Goal: Task Accomplishment & Management: Use online tool/utility

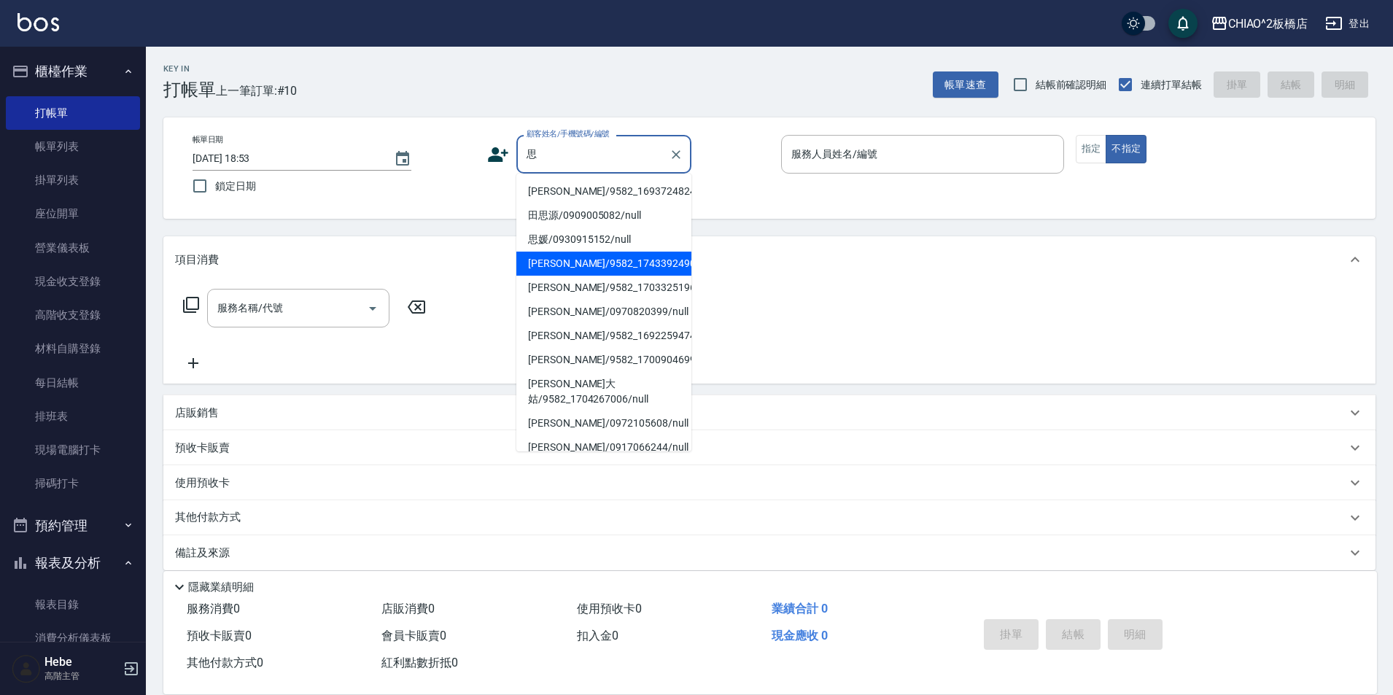
click at [562, 256] on li "[PERSON_NAME]/9582_1743392490/null" at bounding box center [603, 264] width 175 height 24
type input "[PERSON_NAME]/9582_1743392490/null"
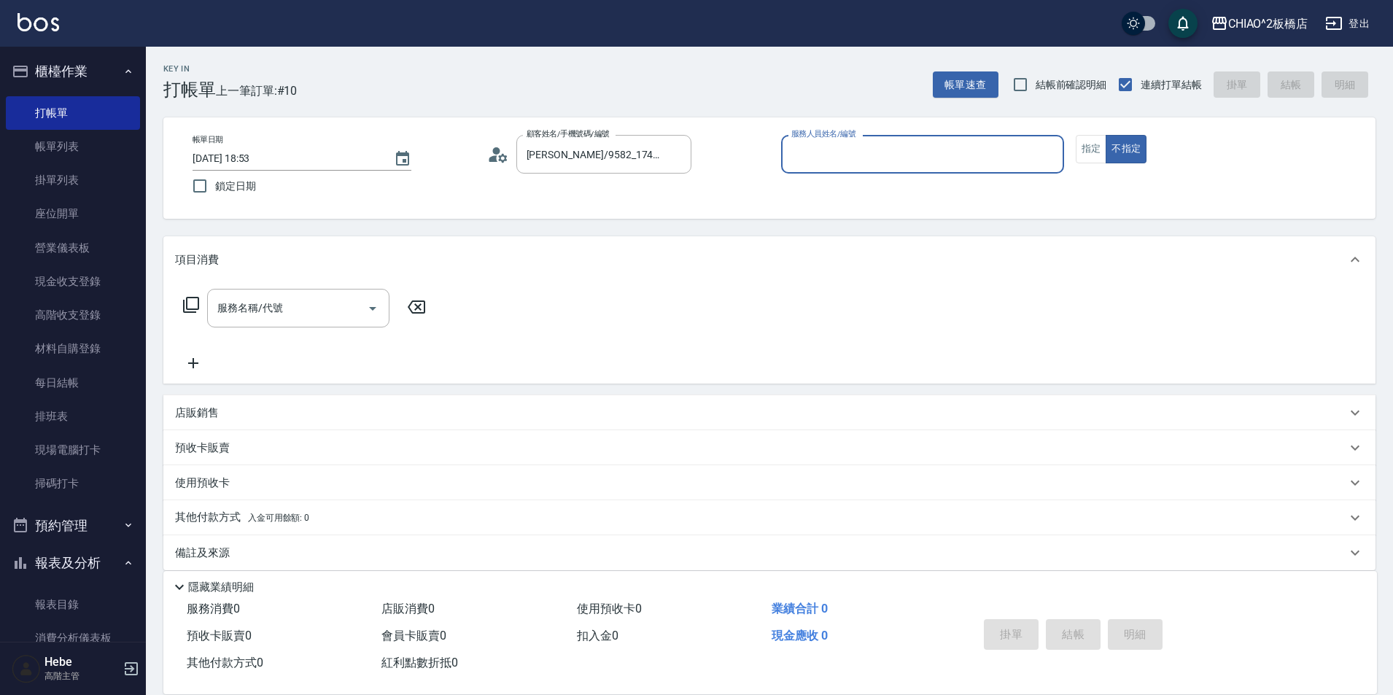
click at [863, 158] on input "服務人員姓名/編號" at bounding box center [923, 154] width 270 height 26
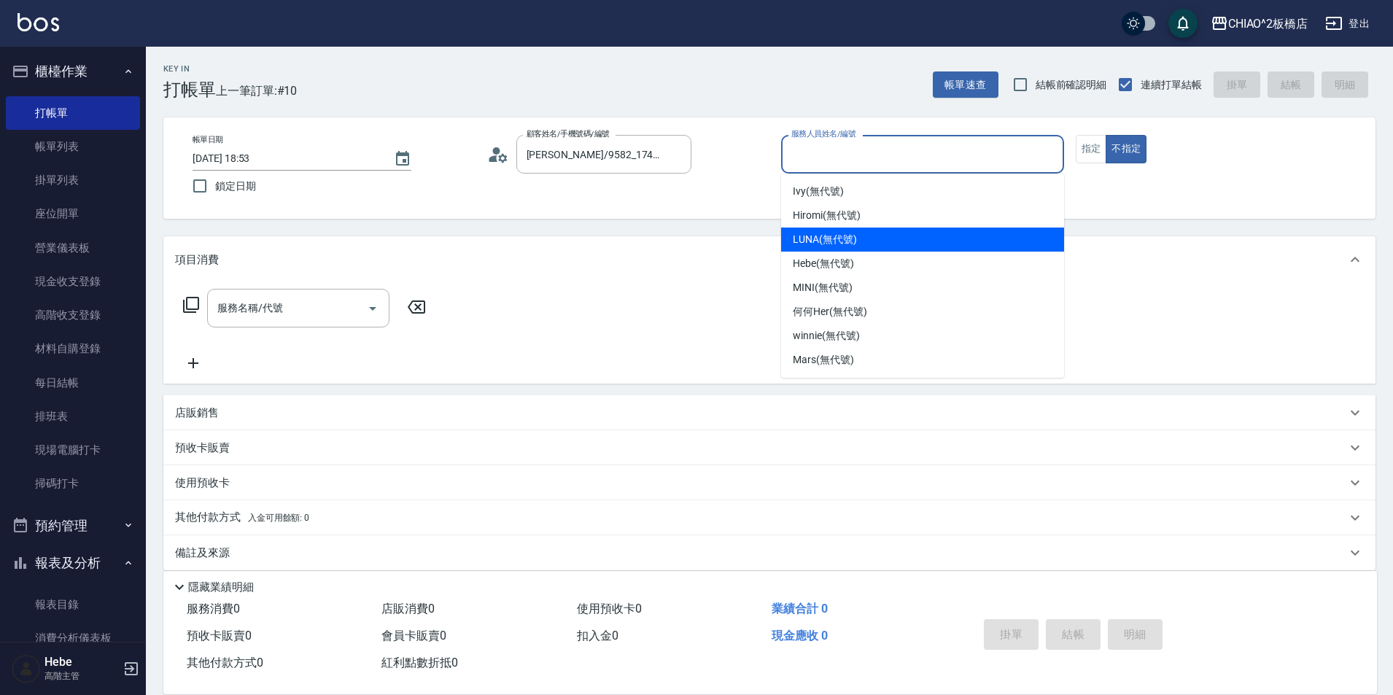
click at [834, 249] on div "LUNA (無代號)" at bounding box center [922, 240] width 283 height 24
type input "LUNA(無代號)"
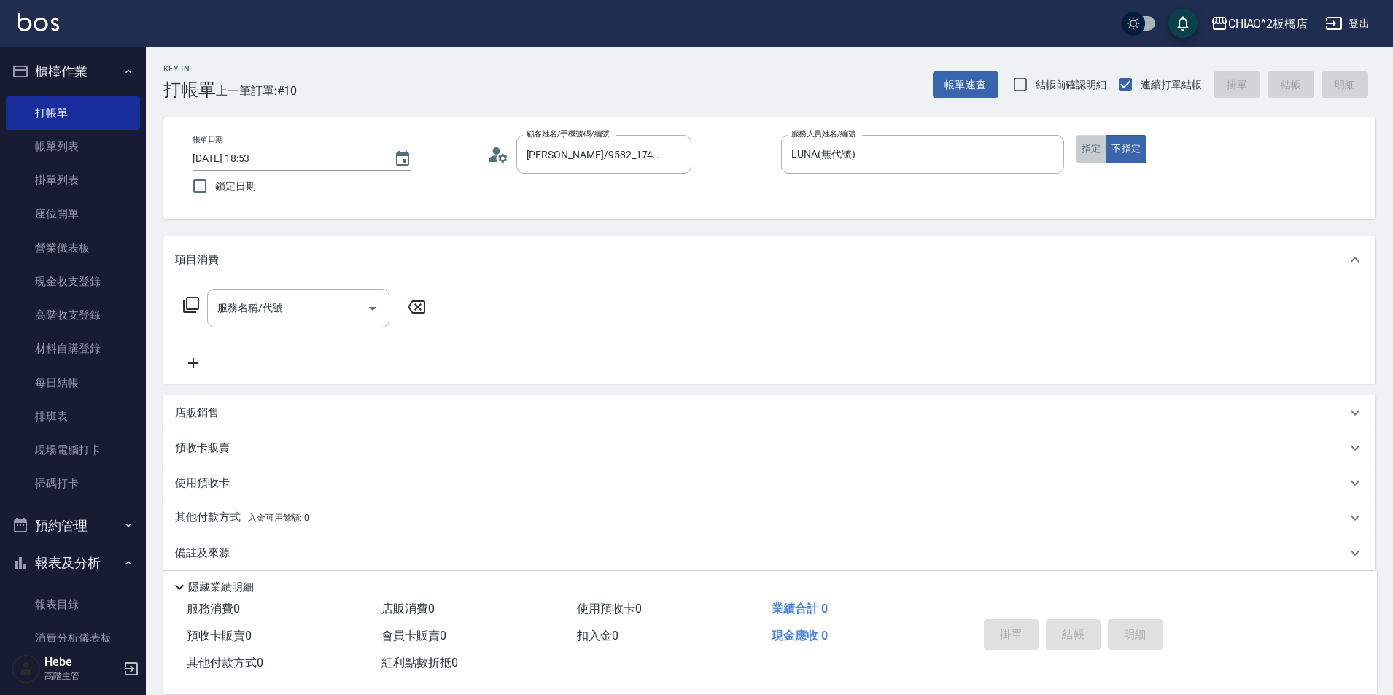
click at [1097, 144] on button "指定" at bounding box center [1091, 149] width 31 height 28
click at [341, 316] on input "服務名稱/代號" at bounding box center [287, 308] width 147 height 26
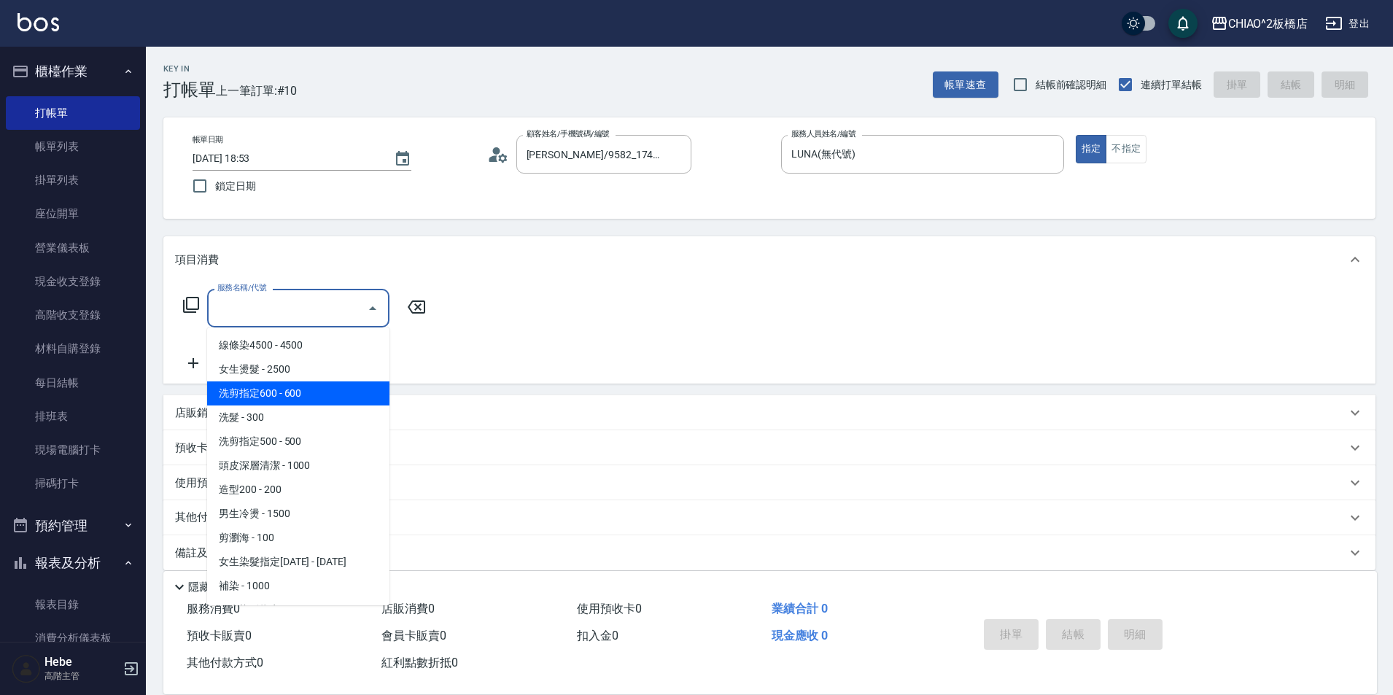
click at [314, 400] on span "洗剪指定600 - 600" at bounding box center [298, 393] width 182 height 24
type input "洗剪指定600(96678)"
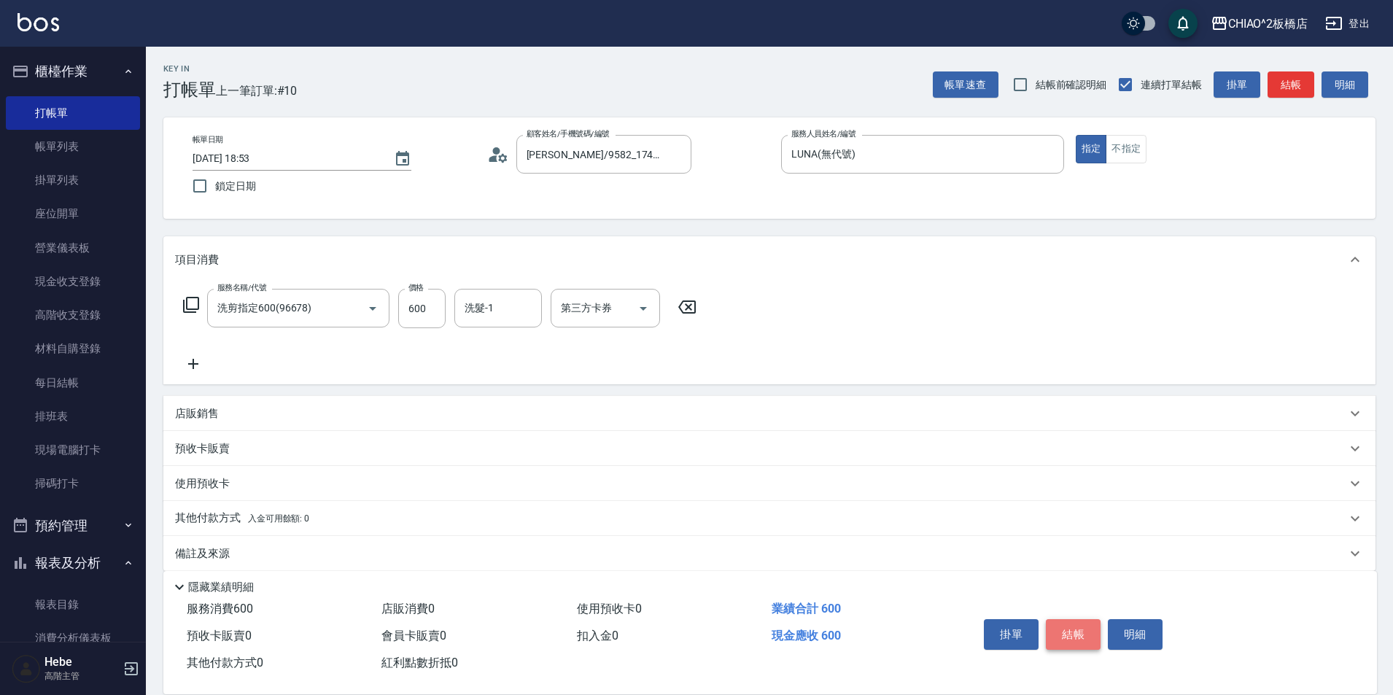
click at [1076, 626] on button "結帳" at bounding box center [1073, 634] width 55 height 31
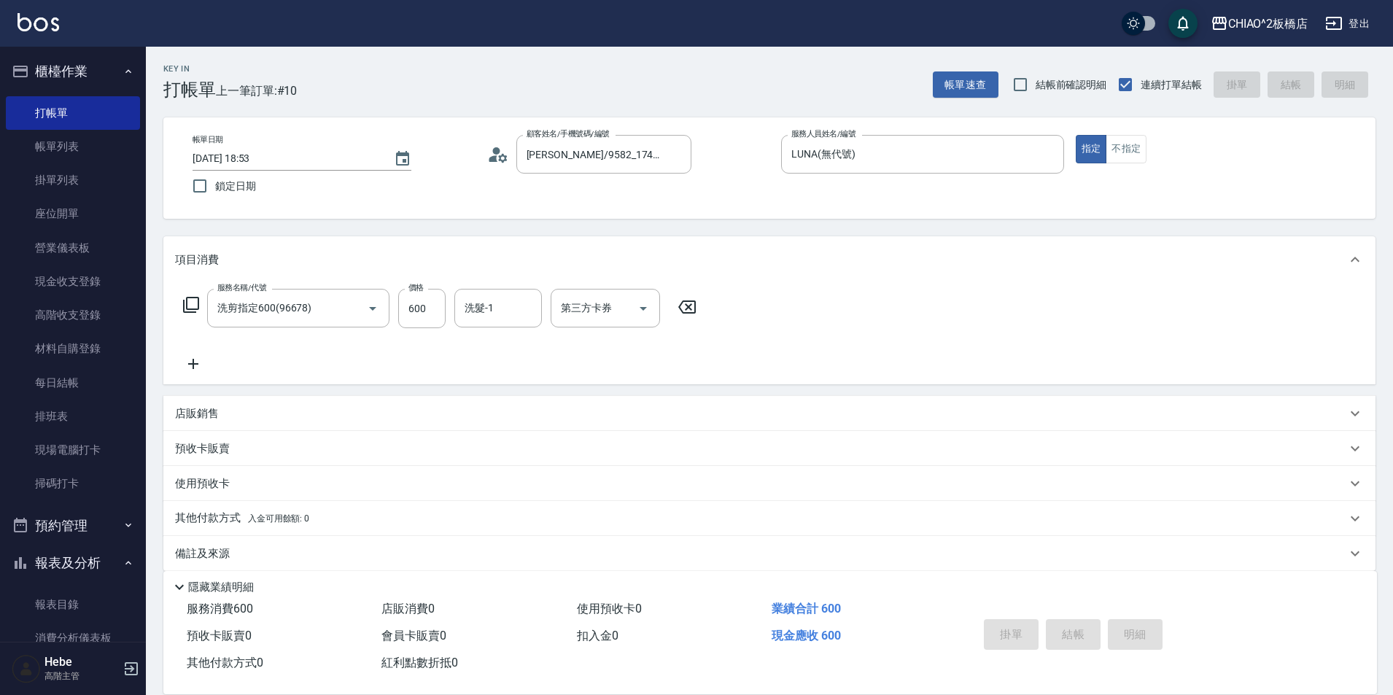
type input "[DATE] 19:36"
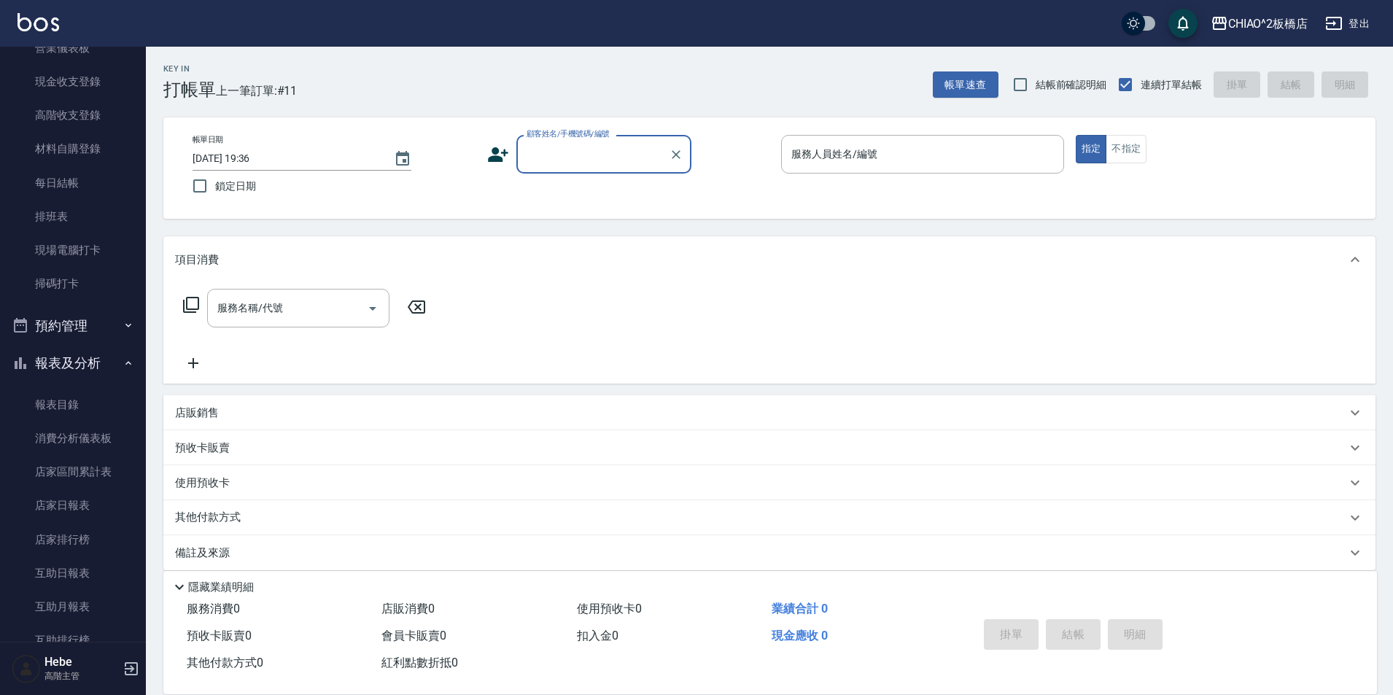
scroll to position [219, 0]
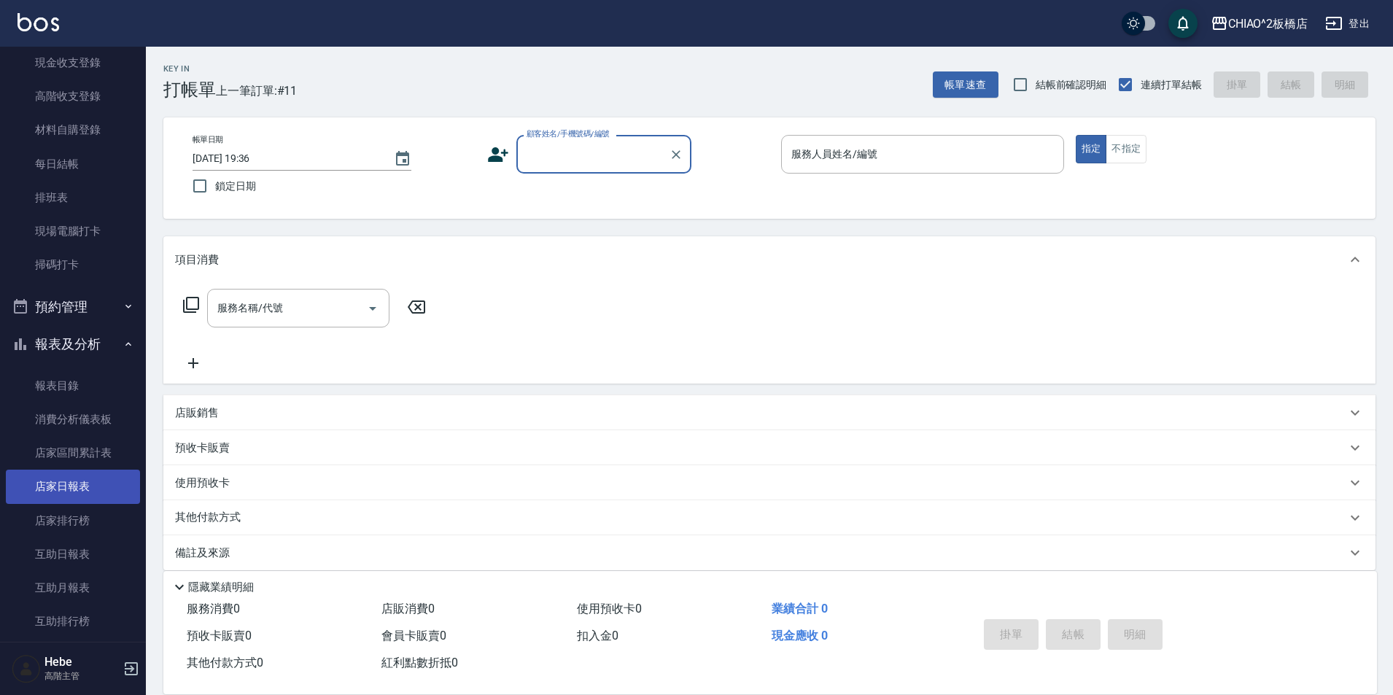
click at [77, 483] on link "店家日報表" at bounding box center [73, 487] width 134 height 34
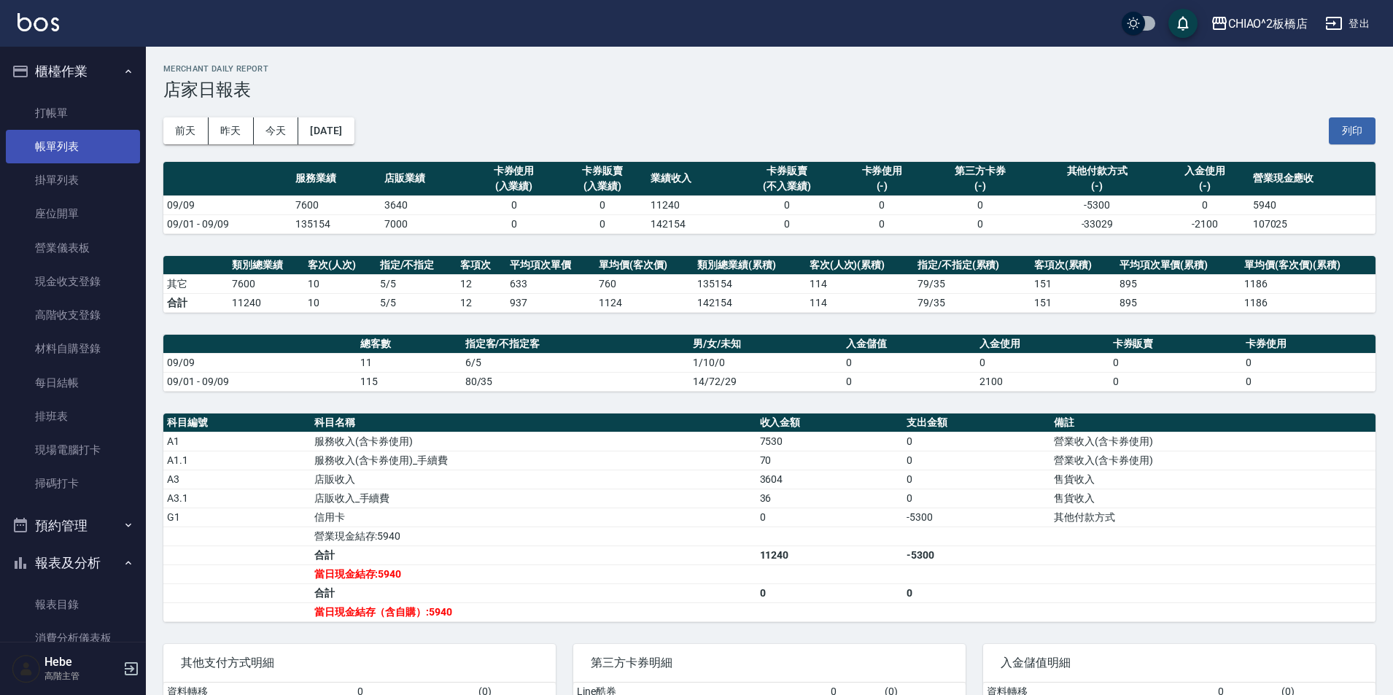
click at [79, 152] on link "帳單列表" at bounding box center [73, 147] width 134 height 34
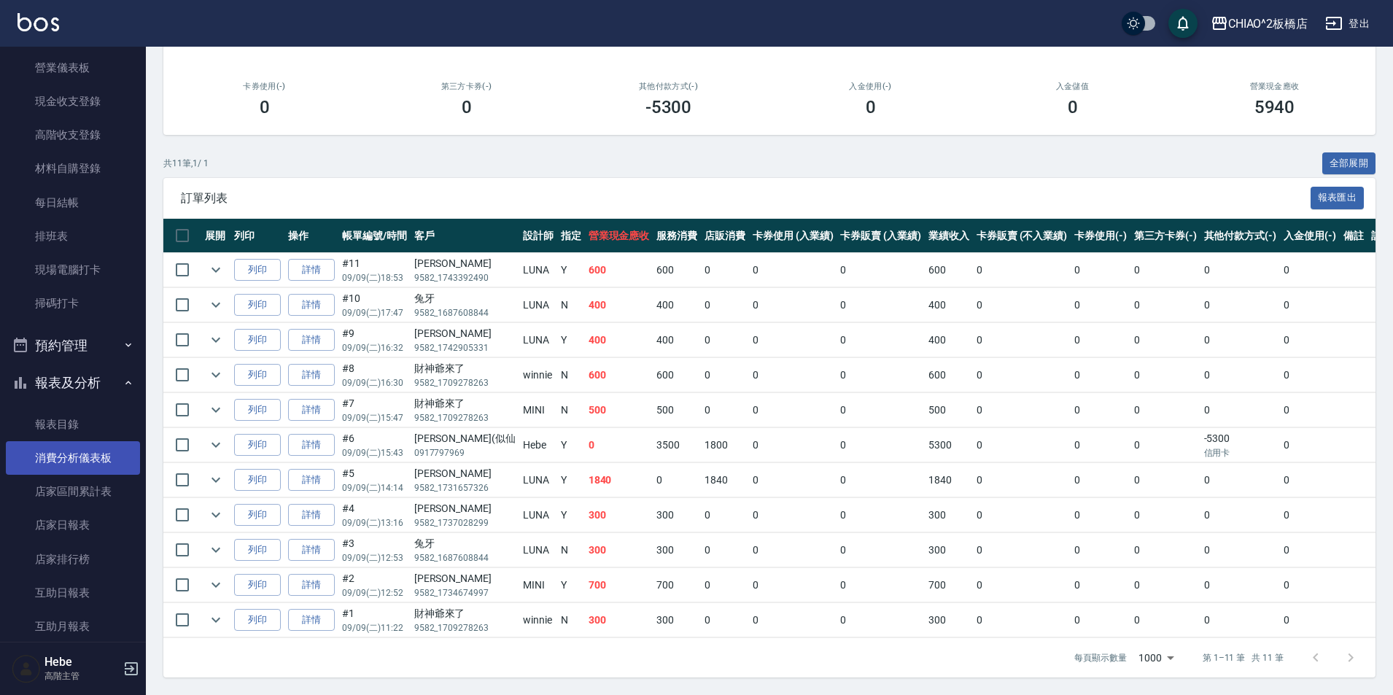
scroll to position [219, 0]
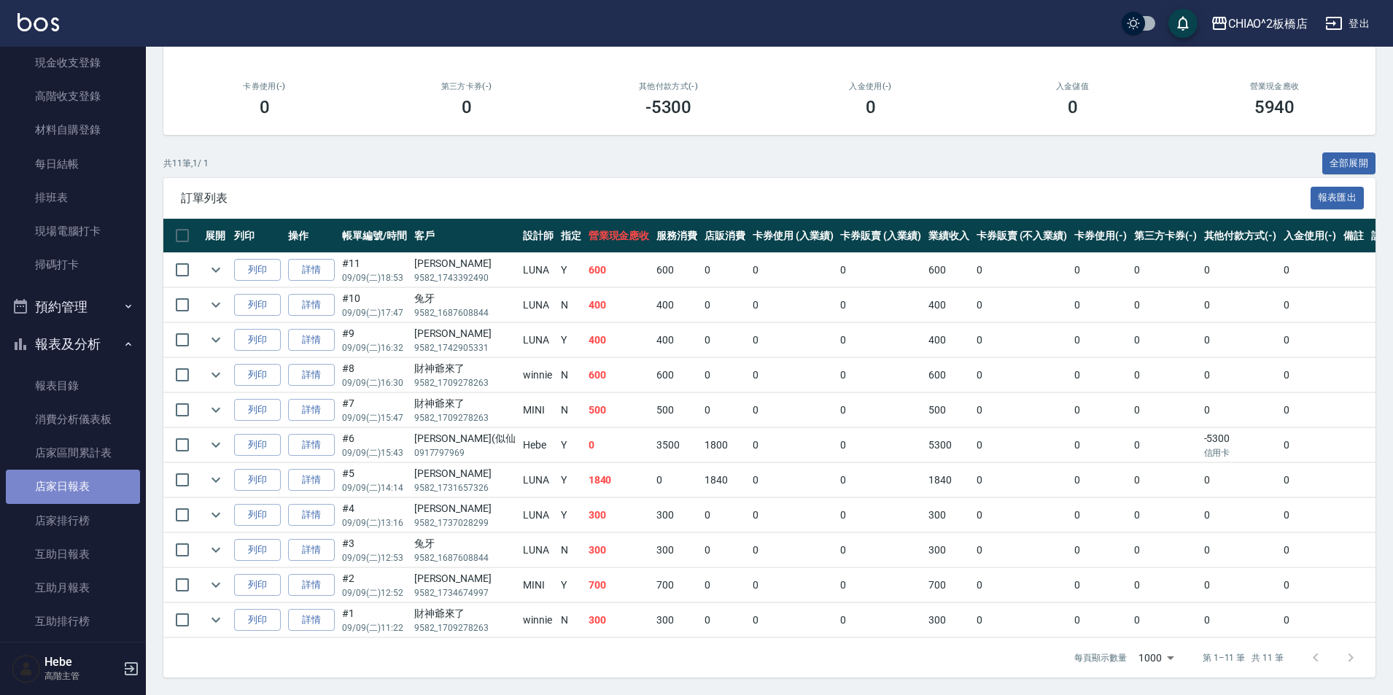
click at [89, 488] on link "店家日報表" at bounding box center [73, 487] width 134 height 34
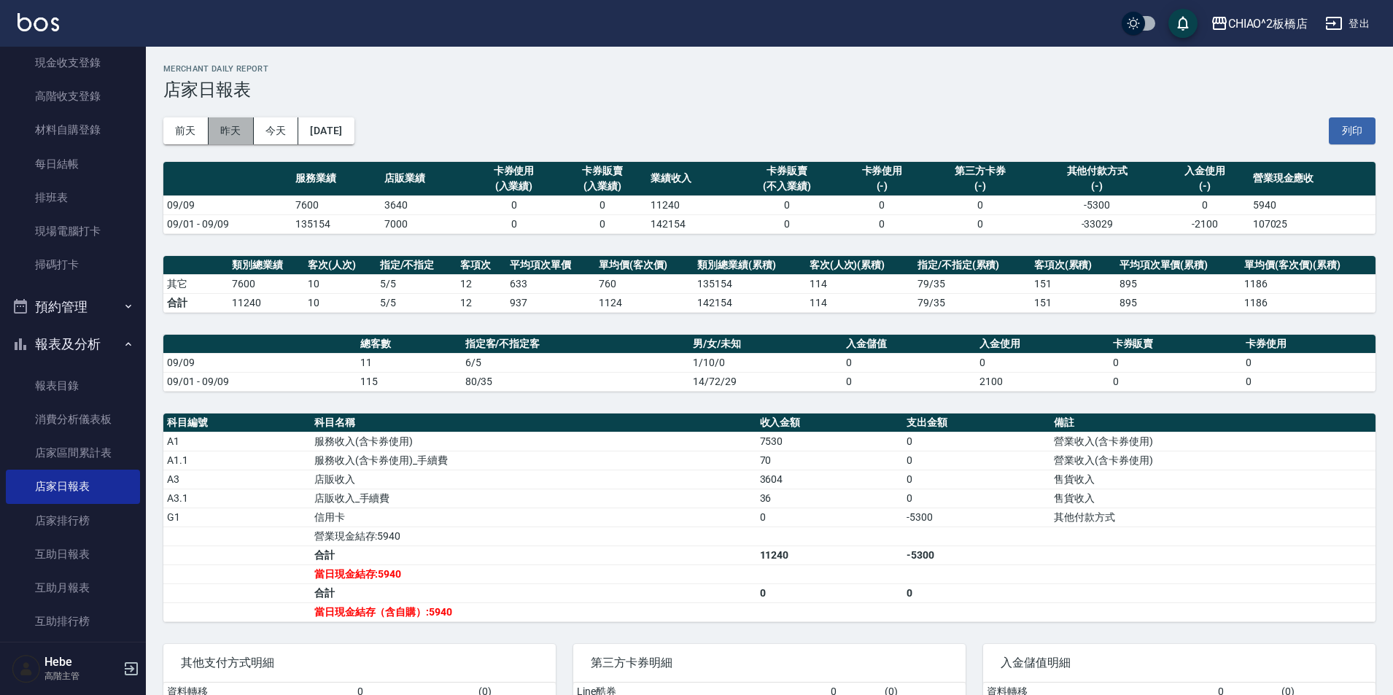
click at [230, 126] on button "昨天" at bounding box center [231, 130] width 45 height 27
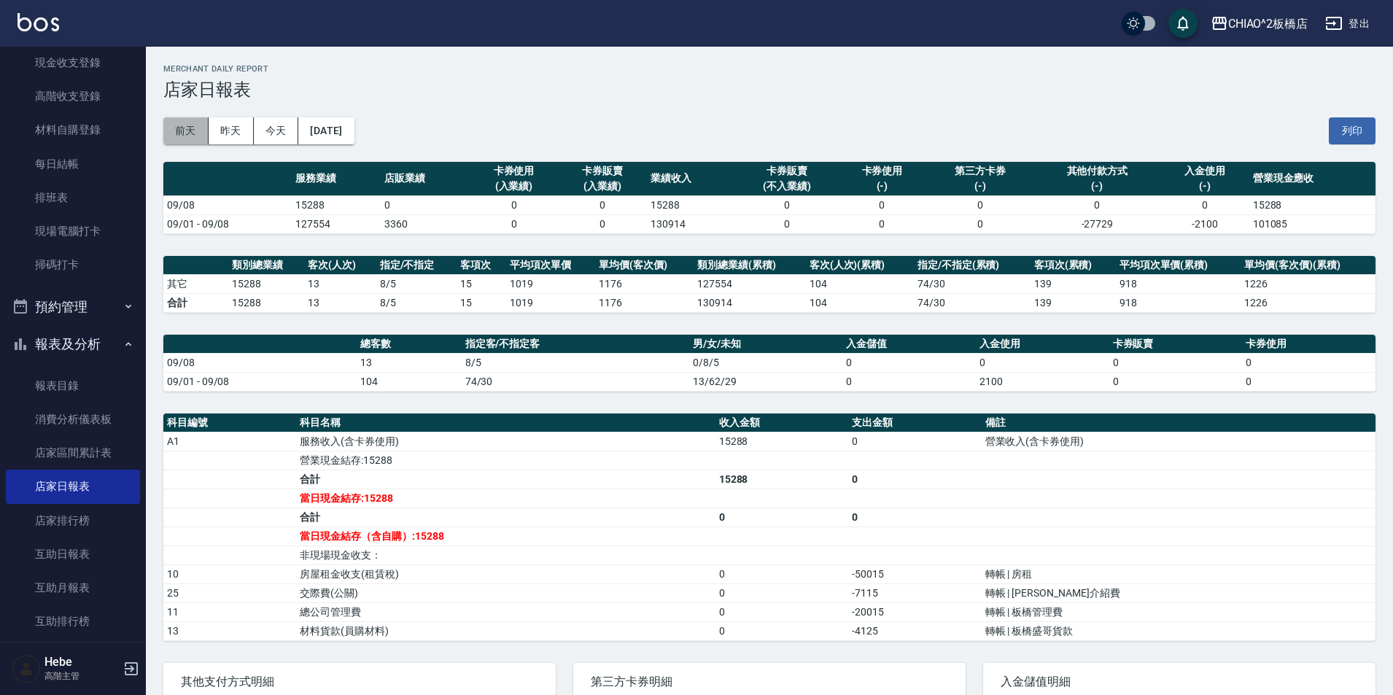
click at [180, 128] on button "前天" at bounding box center [185, 130] width 45 height 27
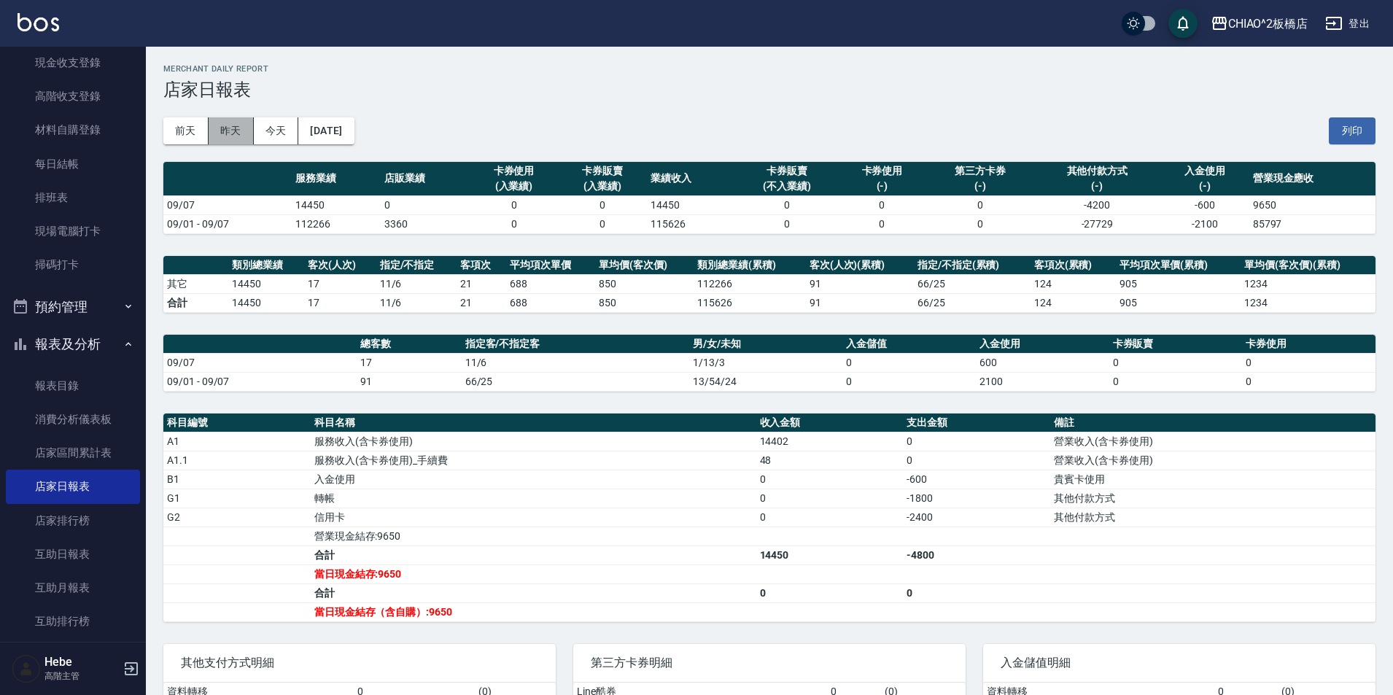
click at [229, 132] on button "昨天" at bounding box center [231, 130] width 45 height 27
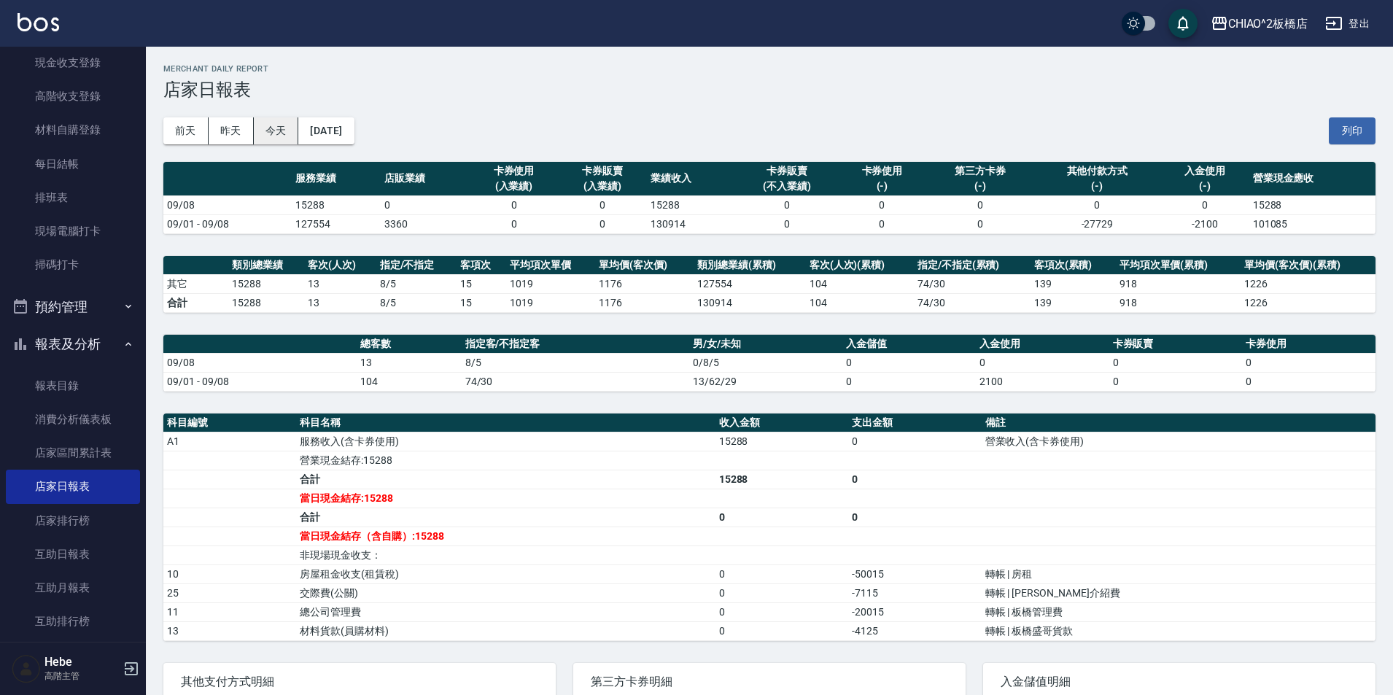
click at [257, 133] on button "今天" at bounding box center [276, 130] width 45 height 27
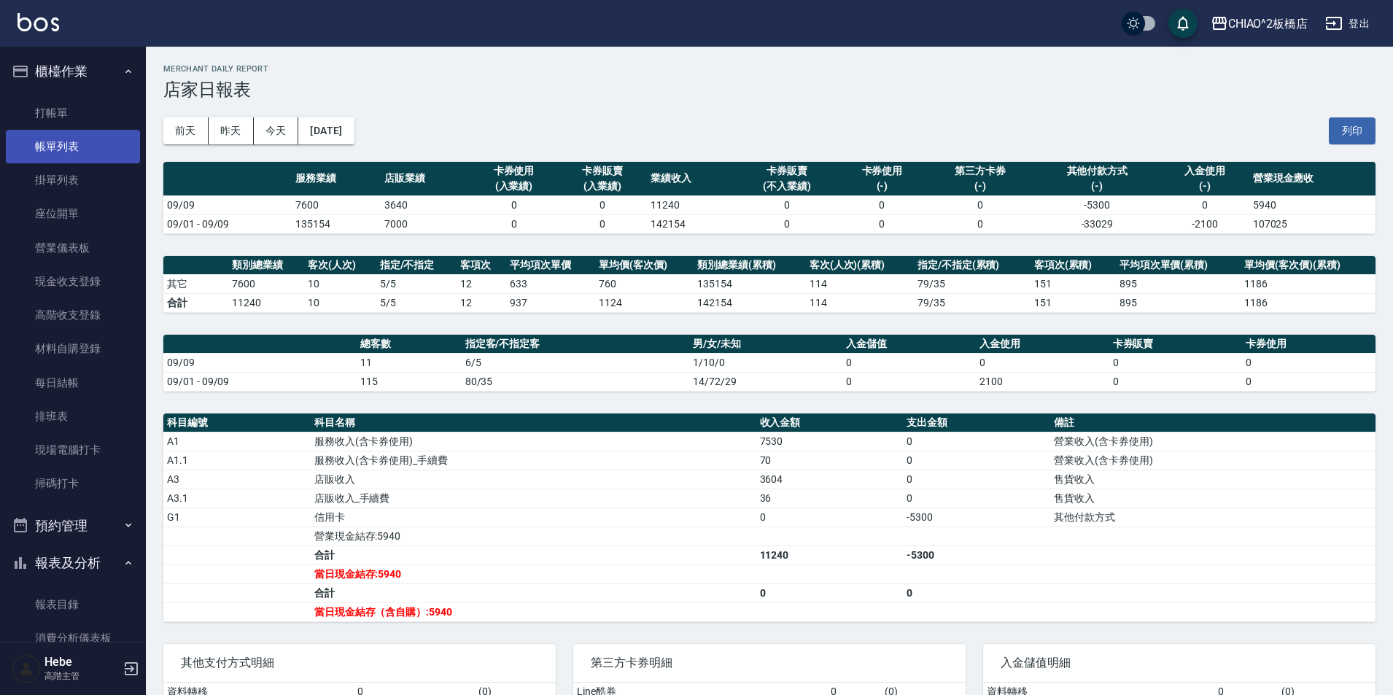
click at [79, 155] on link "帳單列表" at bounding box center [73, 147] width 134 height 34
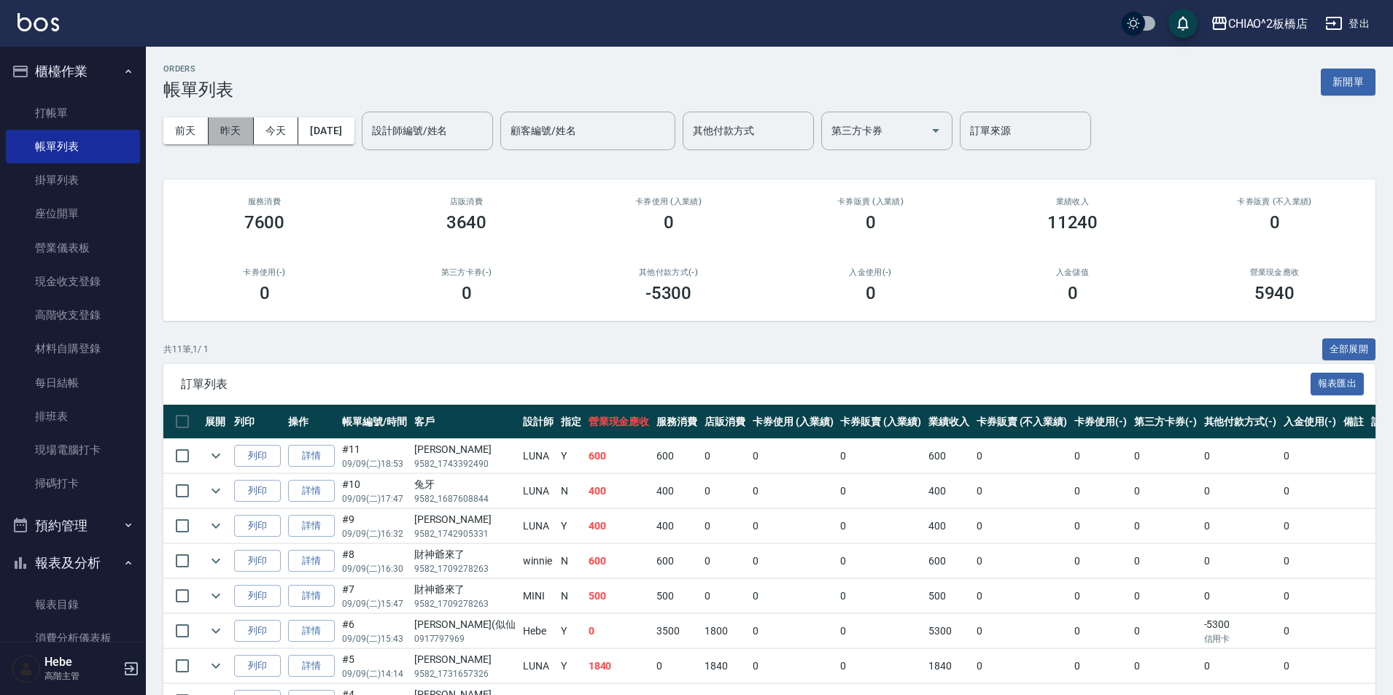
click at [233, 136] on button "昨天" at bounding box center [231, 130] width 45 height 27
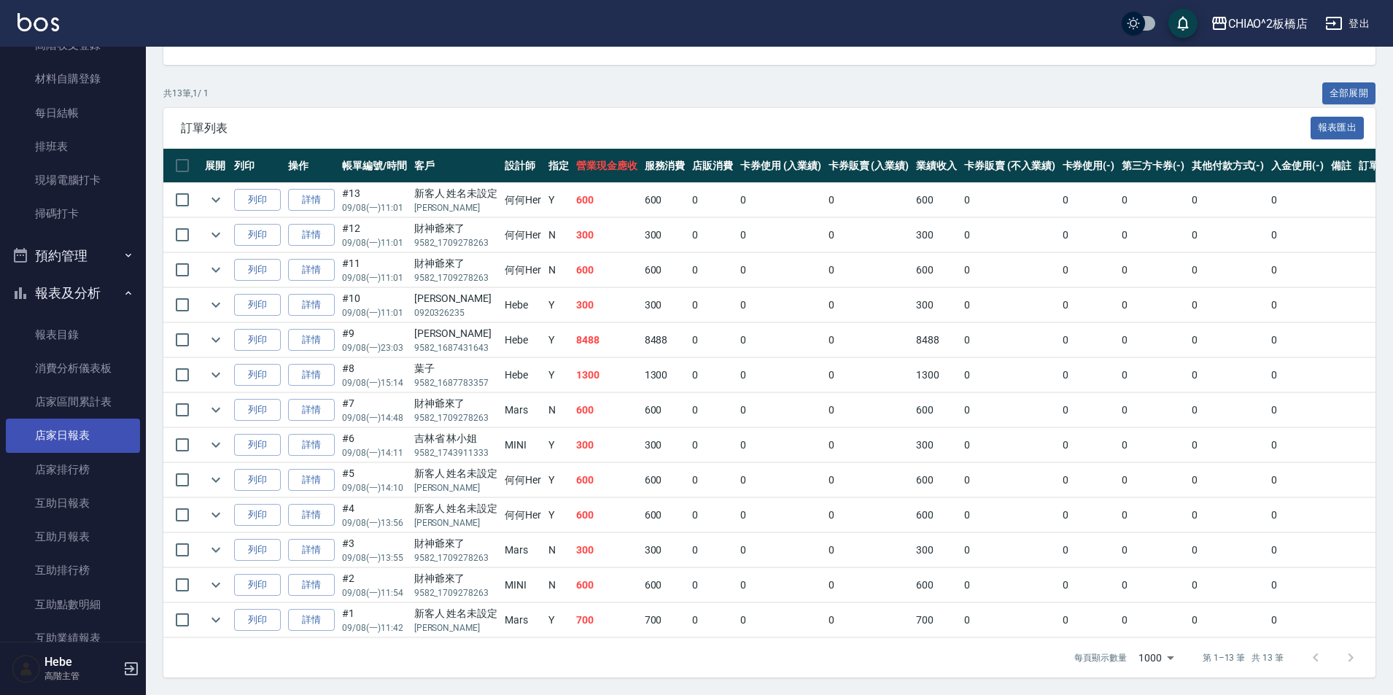
scroll to position [292, 0]
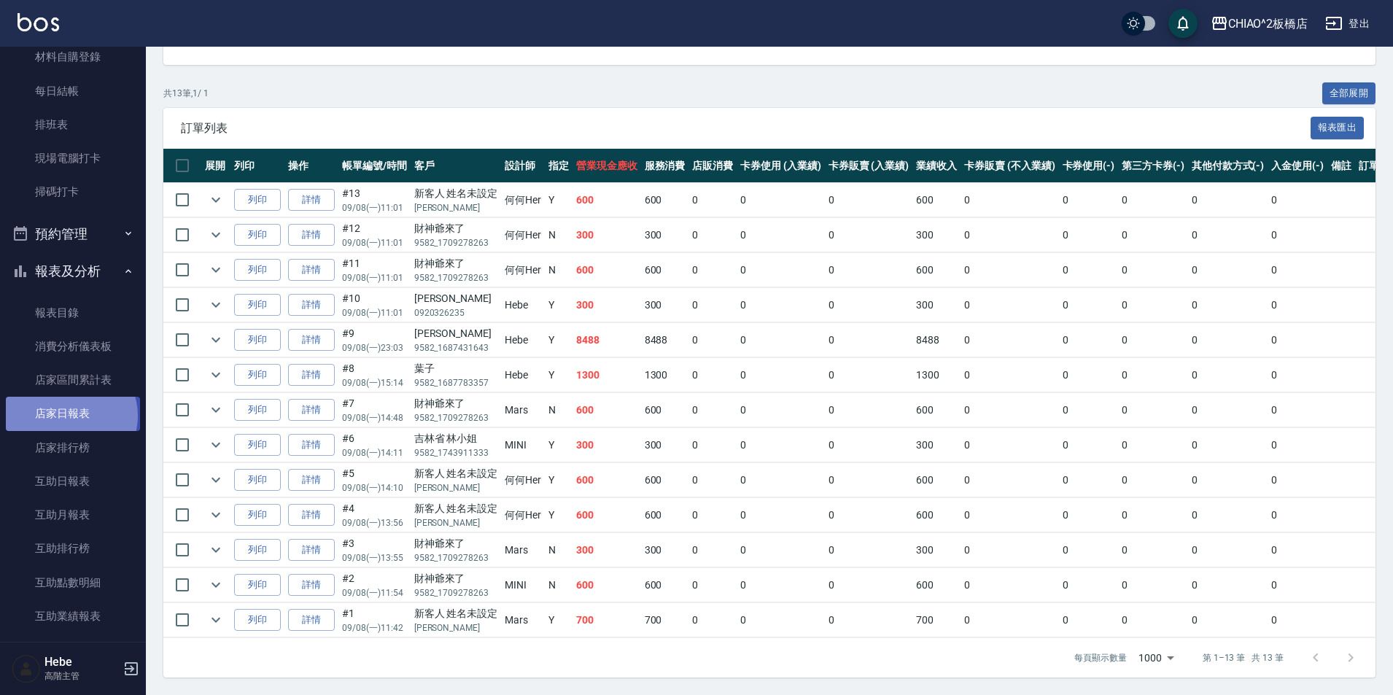
click at [70, 416] on link "店家日報表" at bounding box center [73, 414] width 134 height 34
